Goal: Check status

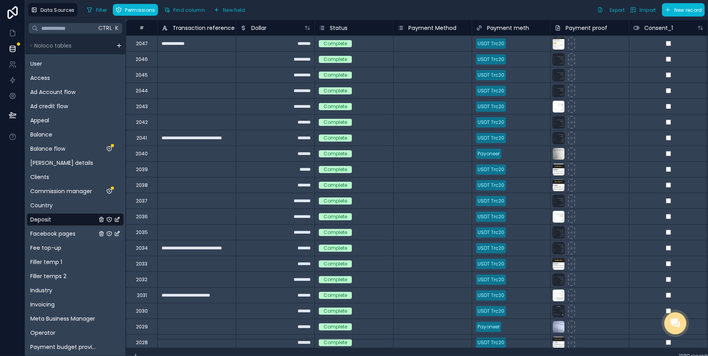
click at [59, 230] on span "Facebook pages" at bounding box center [52, 233] width 45 height 8
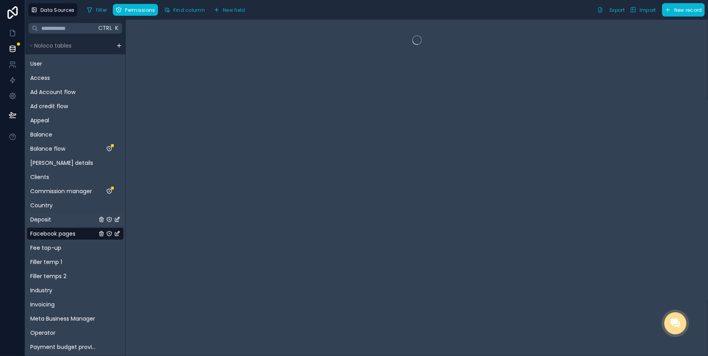
click at [65, 222] on div "Deposit" at bounding box center [75, 219] width 97 height 13
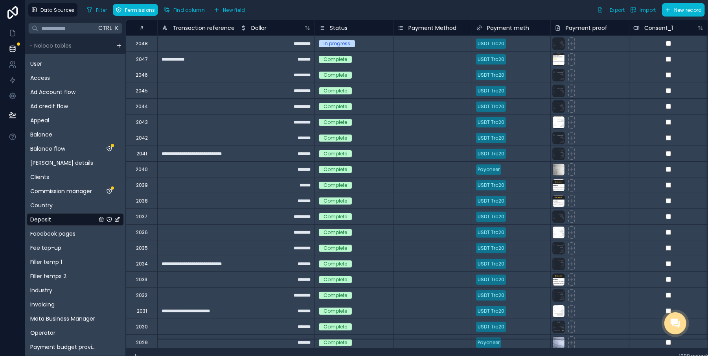
click at [330, 43] on div "In progress" at bounding box center [336, 43] width 27 height 7
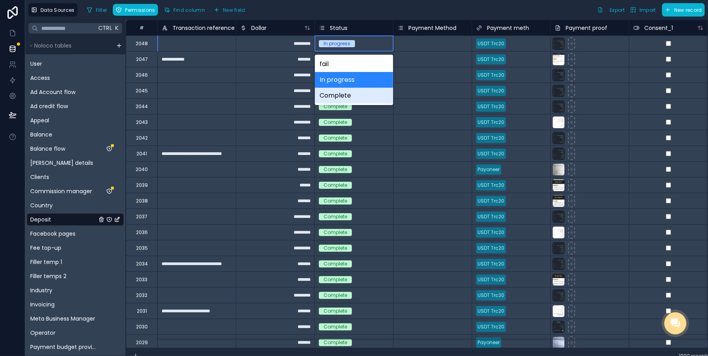
click at [339, 91] on div "Complete" at bounding box center [354, 96] width 78 height 16
